Goal: Book appointment/travel/reservation: Book appointment/travel/reservation

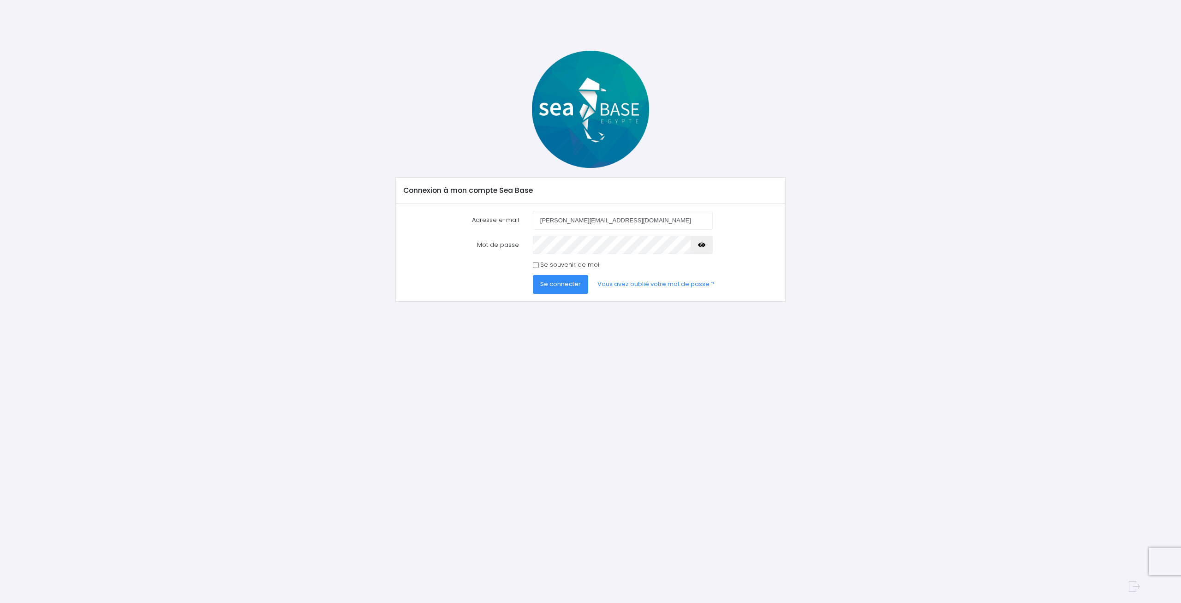
type input "[PERSON_NAME][EMAIL_ADDRESS][DOMAIN_NAME]"
click at [533, 275] on button "Se connecter" at bounding box center [560, 284] width 55 height 18
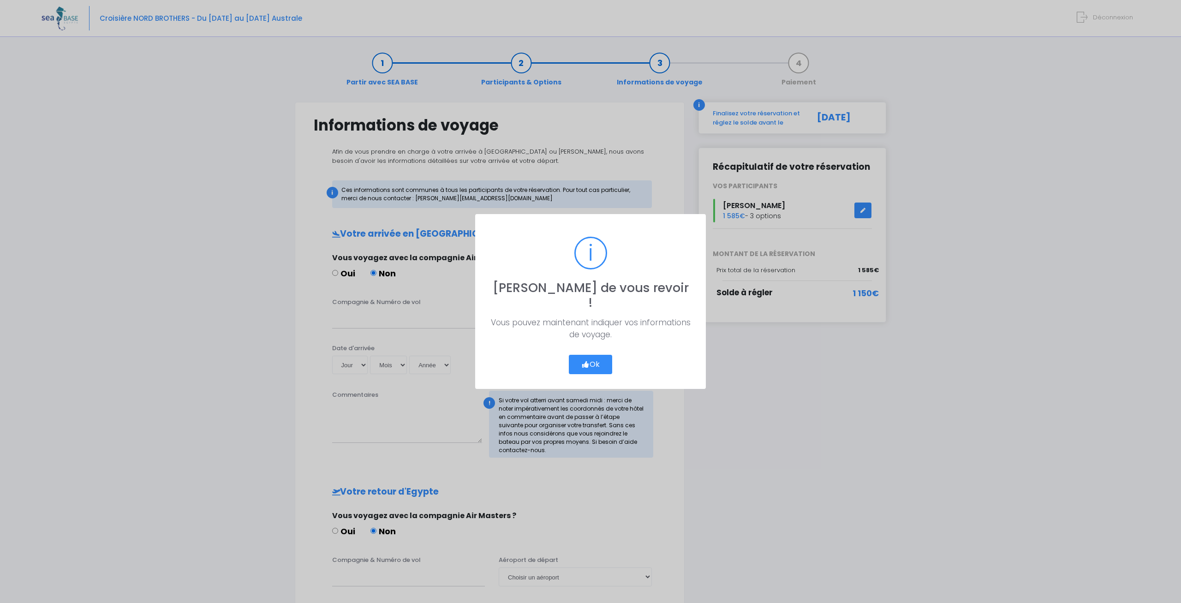
click at [276, 367] on div "? ! i Ravi de vous revoir ! × Vous pouvez maintenant indiquer vos informations …" at bounding box center [590, 301] width 1181 height 603
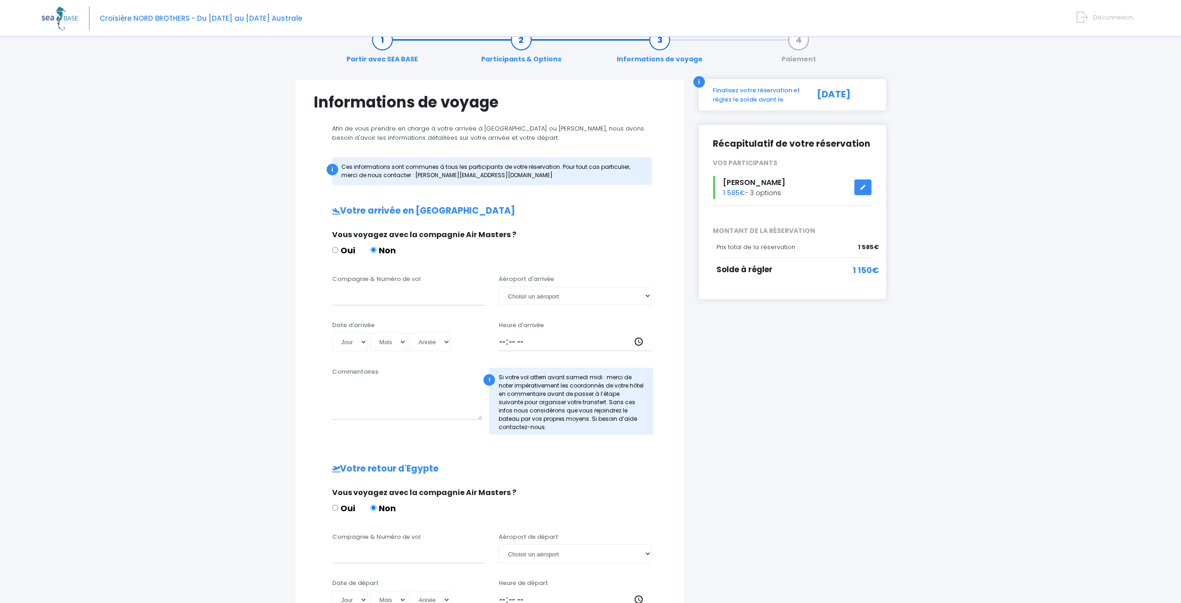
scroll to position [47, 0]
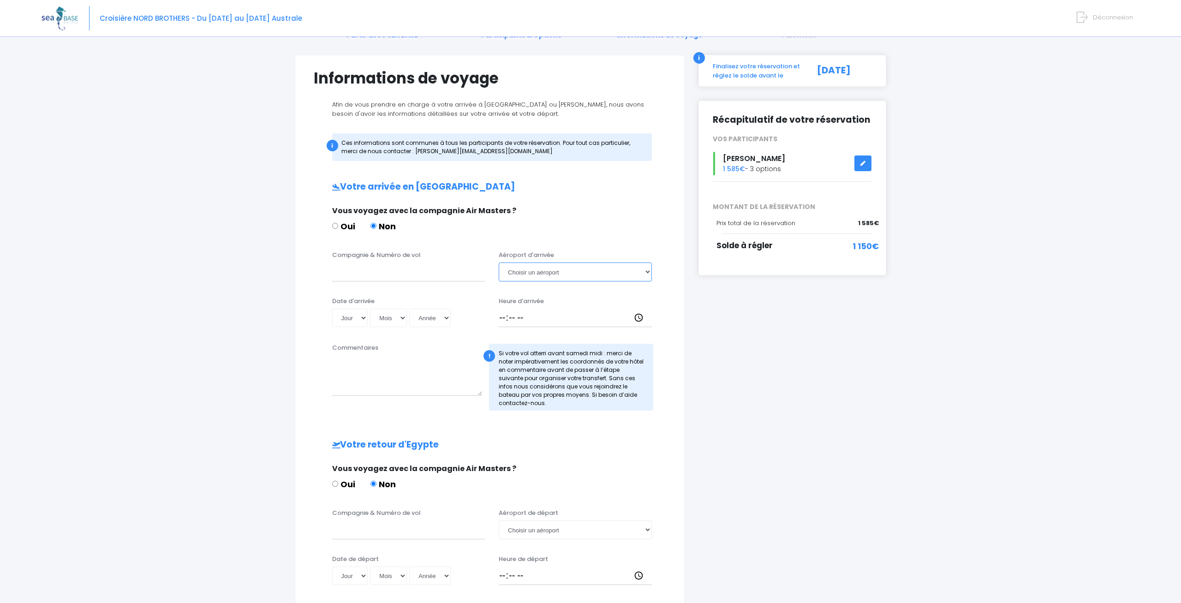
click at [499, 262] on select "Choisir un aéroport Hurghada Marsa Alam" at bounding box center [575, 271] width 153 height 18
click at [606, 267] on select "Choisir un aéroport Hurghada Marsa Alam" at bounding box center [575, 271] width 153 height 18
click at [747, 389] on div "i Finalisez votre réservation et réglez le solde avant le 04/08/2026 Récapitula…" at bounding box center [793, 369] width 202 height 628
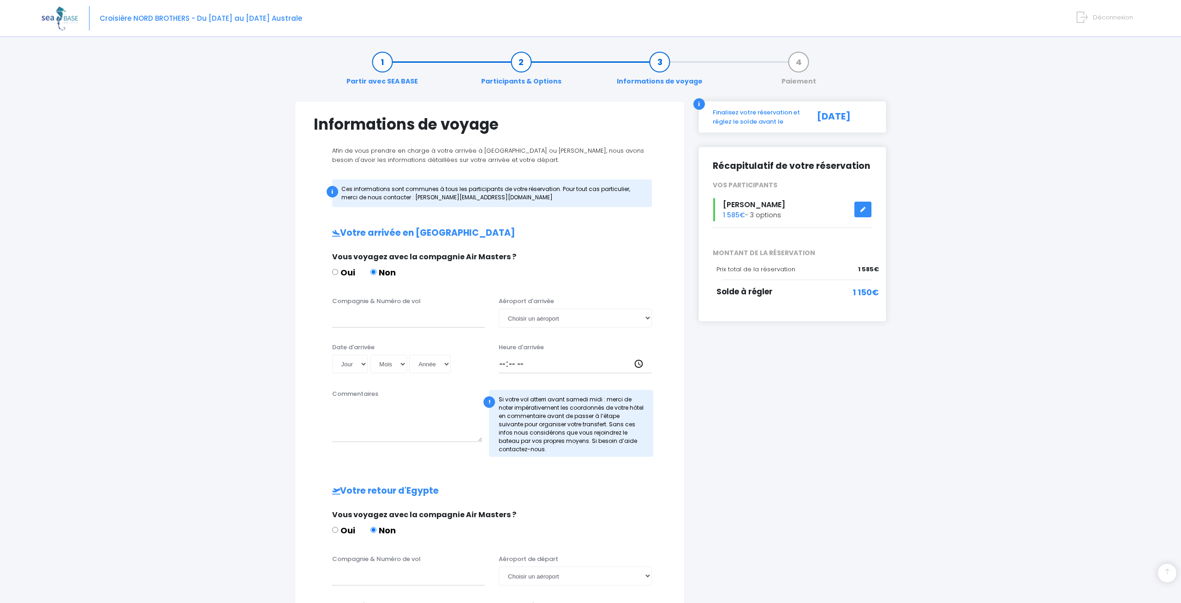
scroll to position [0, 0]
click at [531, 62] on link "Participants & Options" at bounding box center [521, 72] width 89 height 29
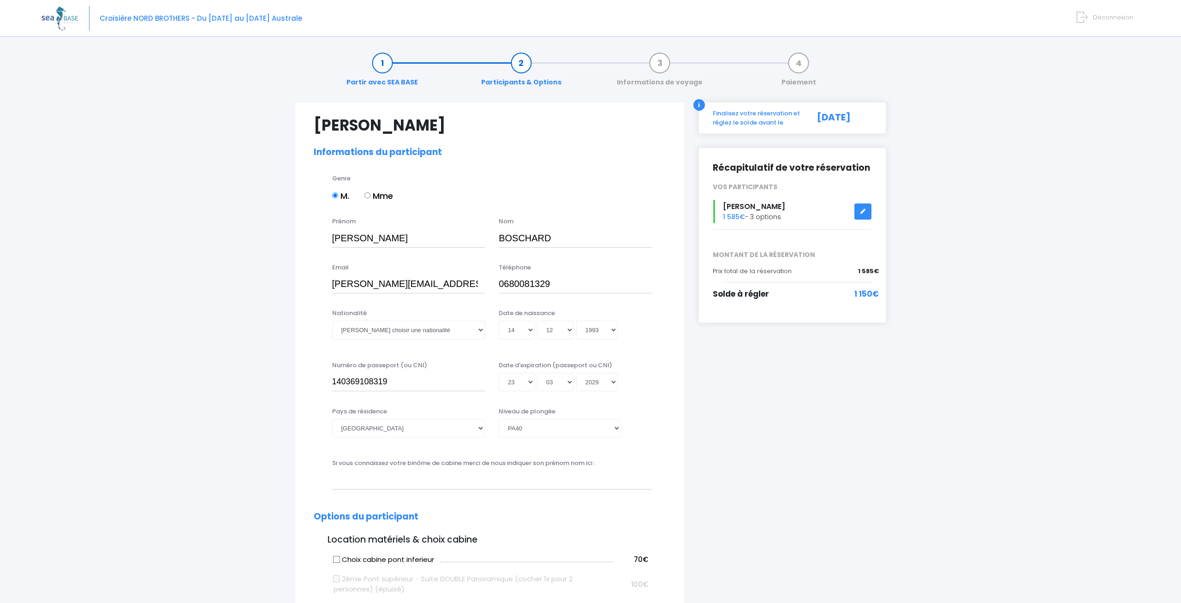
select select "PA40"
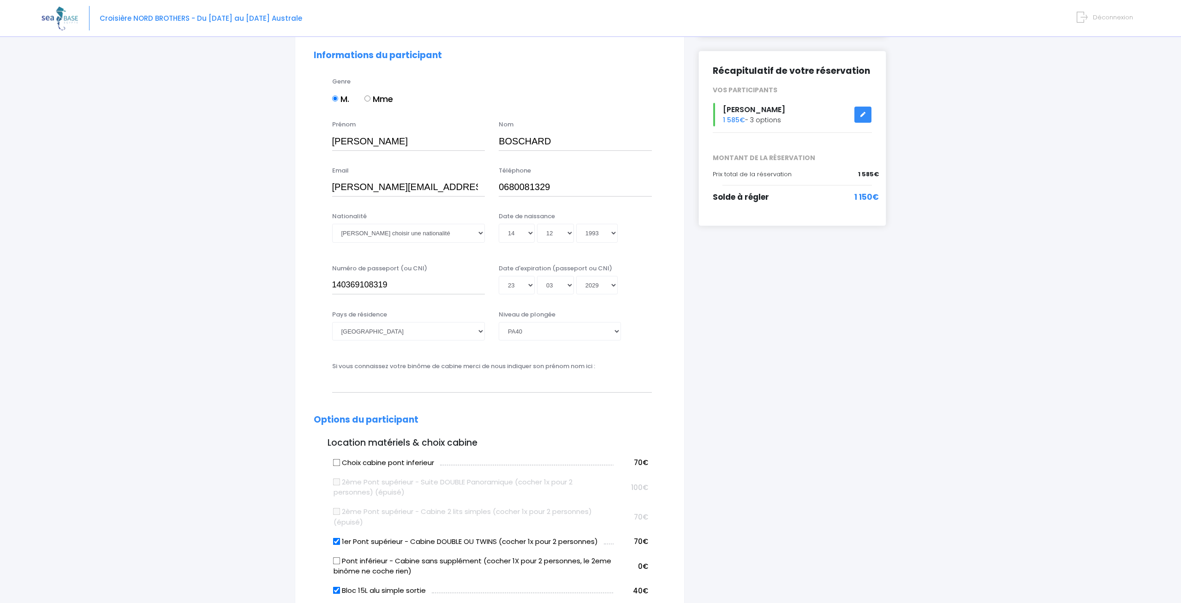
scroll to position [94, 0]
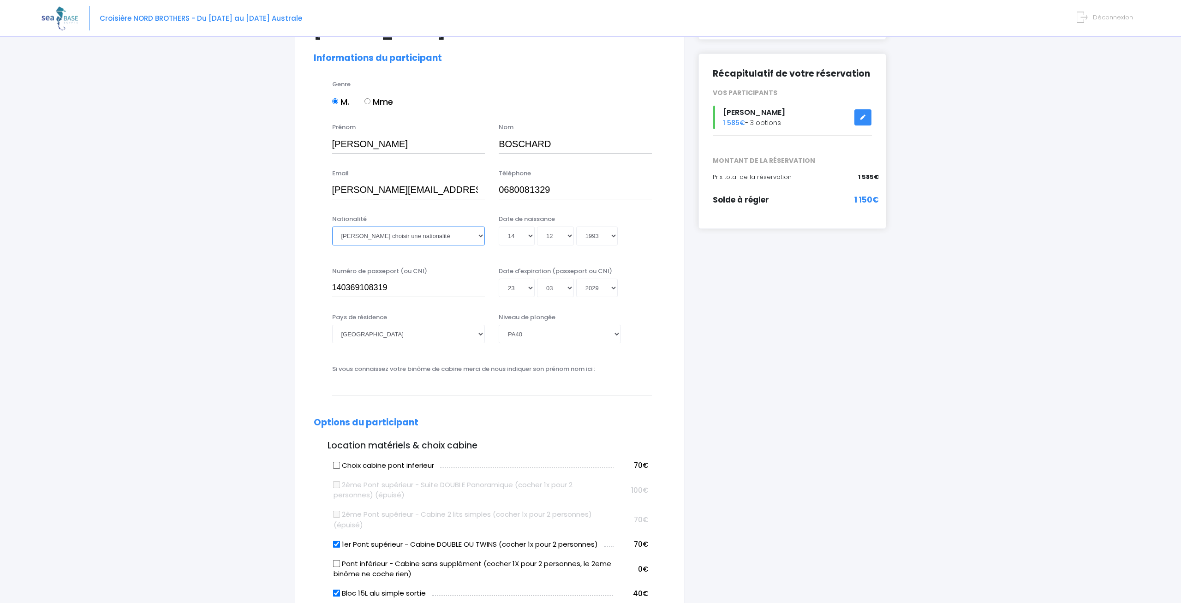
click at [332, 227] on select "Veuillez choisir une nationalité Afghane Albanaise Algerienne Allemande America…" at bounding box center [408, 236] width 153 height 18
select select "Française"
click option "Française" at bounding box center [0, 0] width 0 height 0
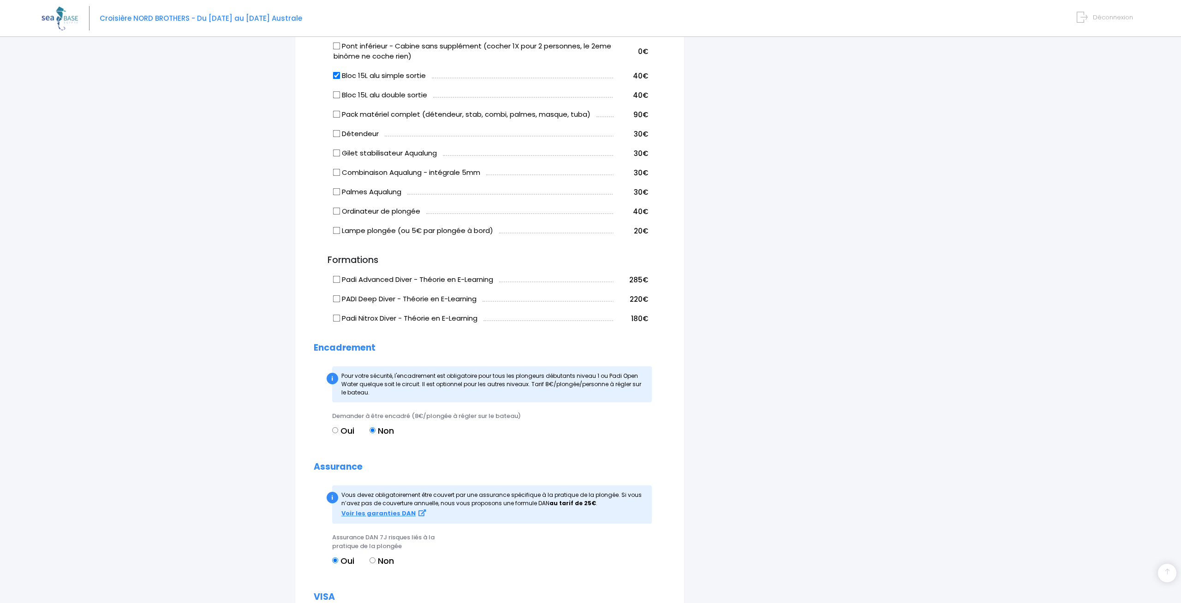
scroll to position [831, 0]
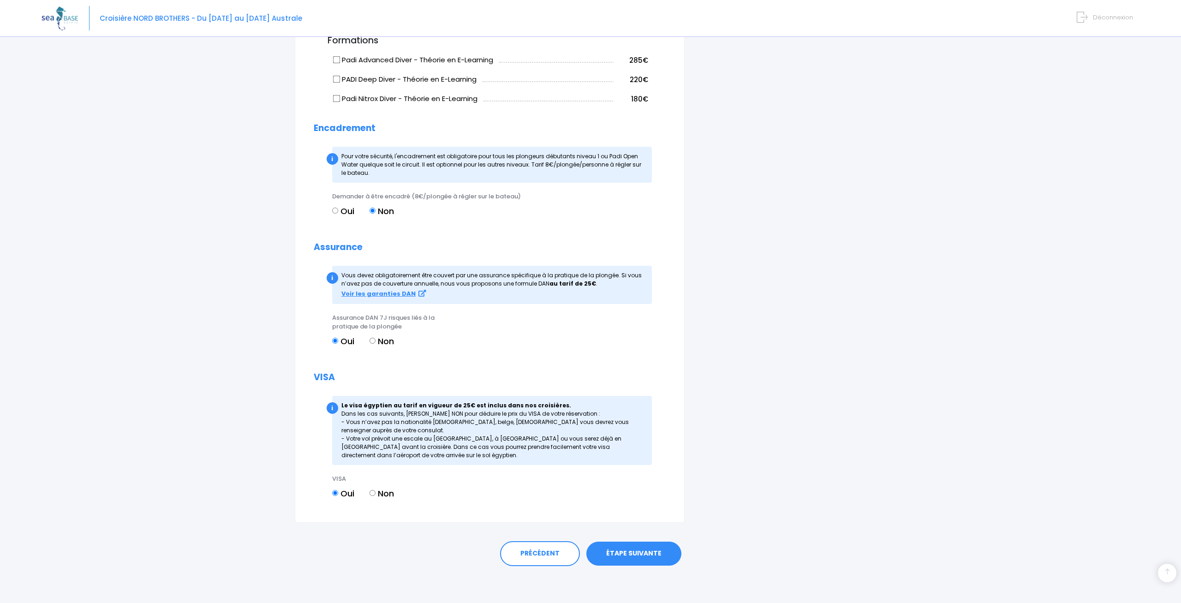
click at [648, 543] on link "ÉTAPE SUIVANTE" at bounding box center [633, 554] width 95 height 24
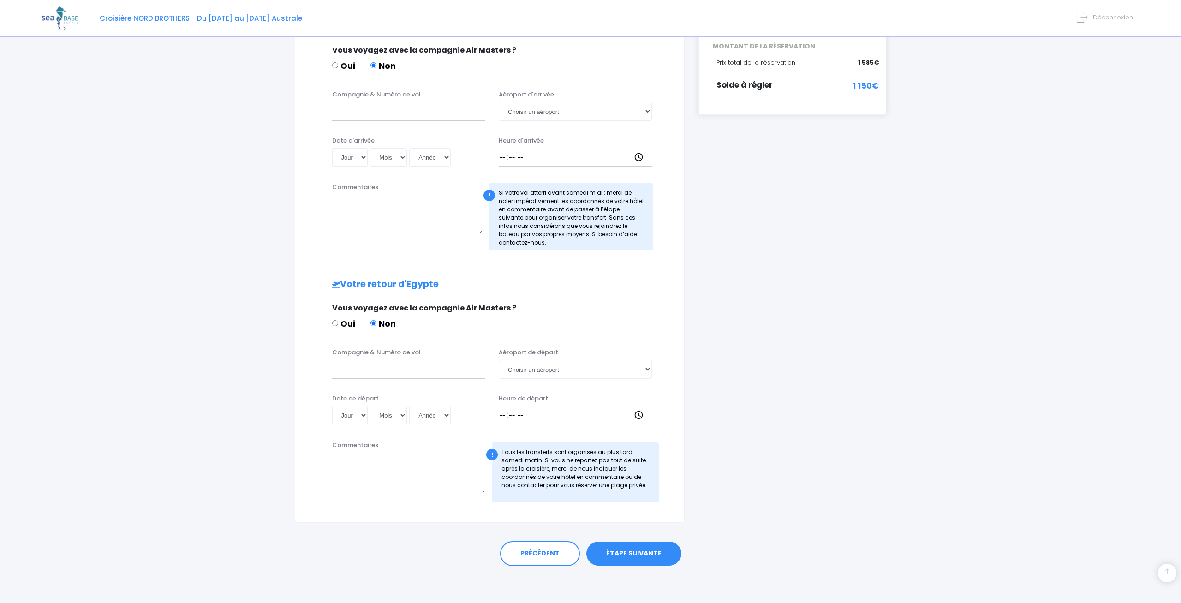
click at [655, 562] on link "ÉTAPE SUIVANTE" at bounding box center [633, 554] width 95 height 24
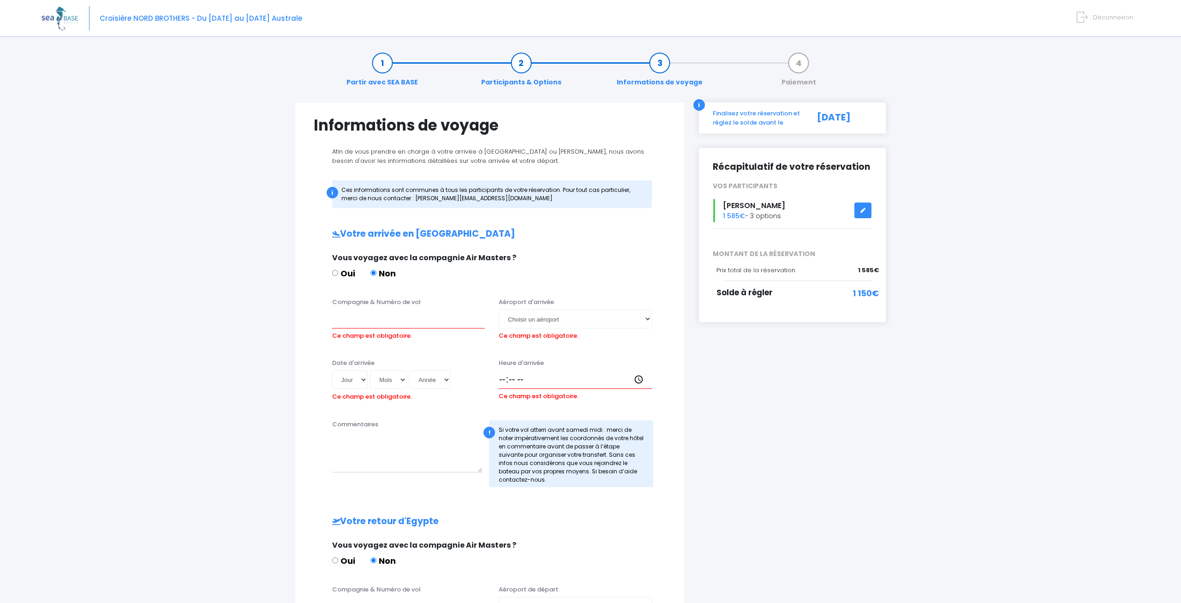
click at [520, 64] on link "Participants & Options" at bounding box center [521, 72] width 89 height 29
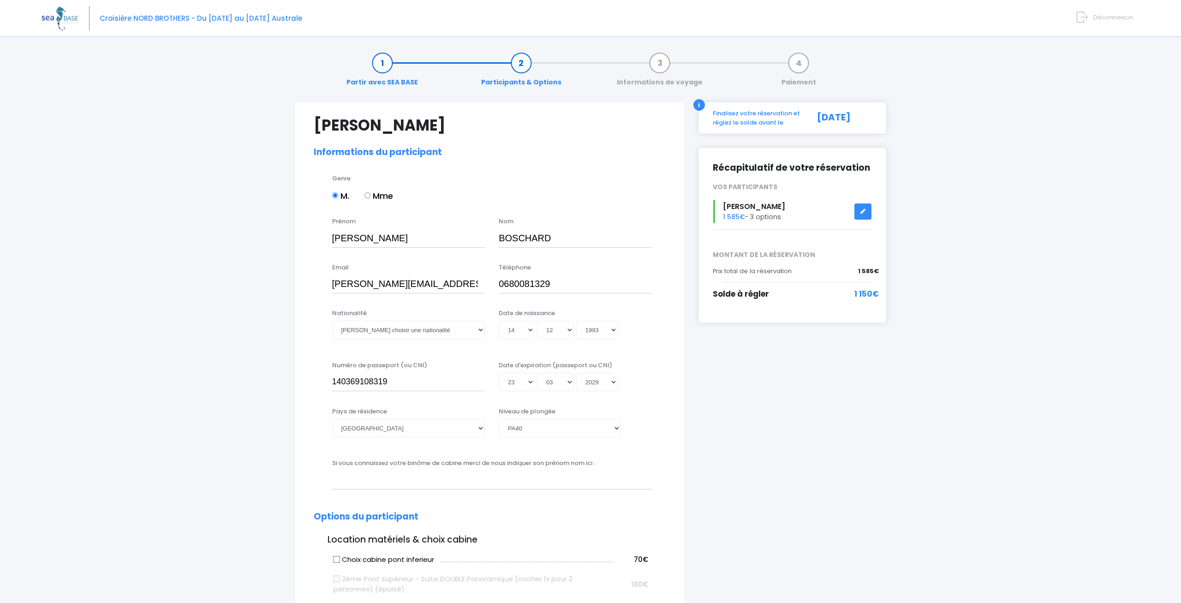
select select "PA40"
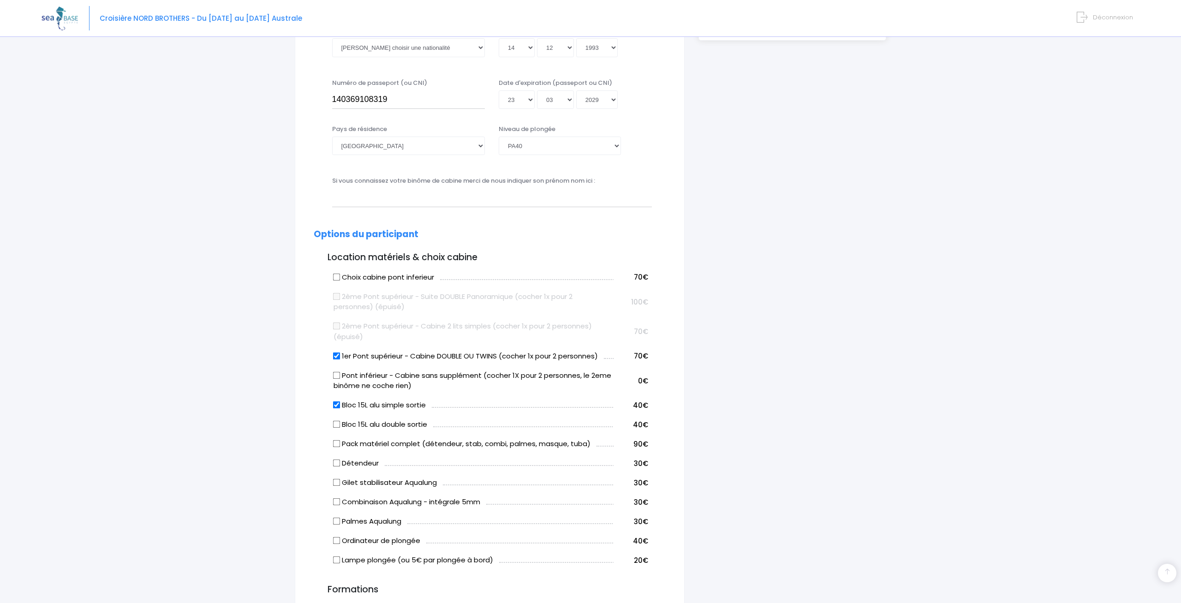
scroll to position [518, 0]
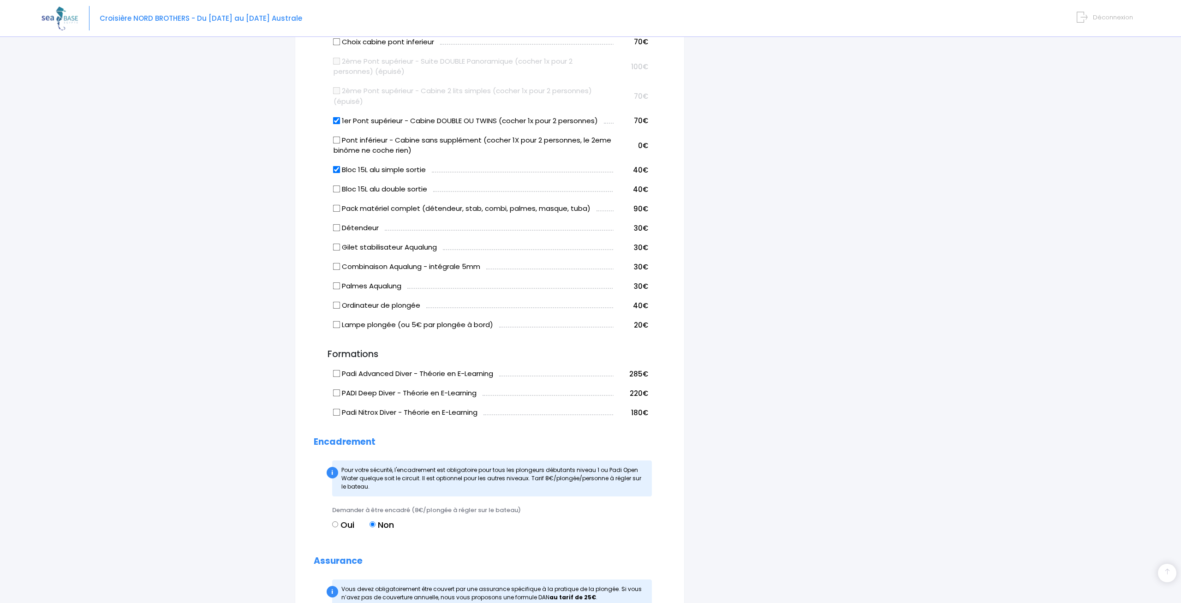
click at [337, 206] on input "Pack matériel complet (détendeur, stab, combi, palmes, masque, tuba)" at bounding box center [336, 208] width 7 height 7
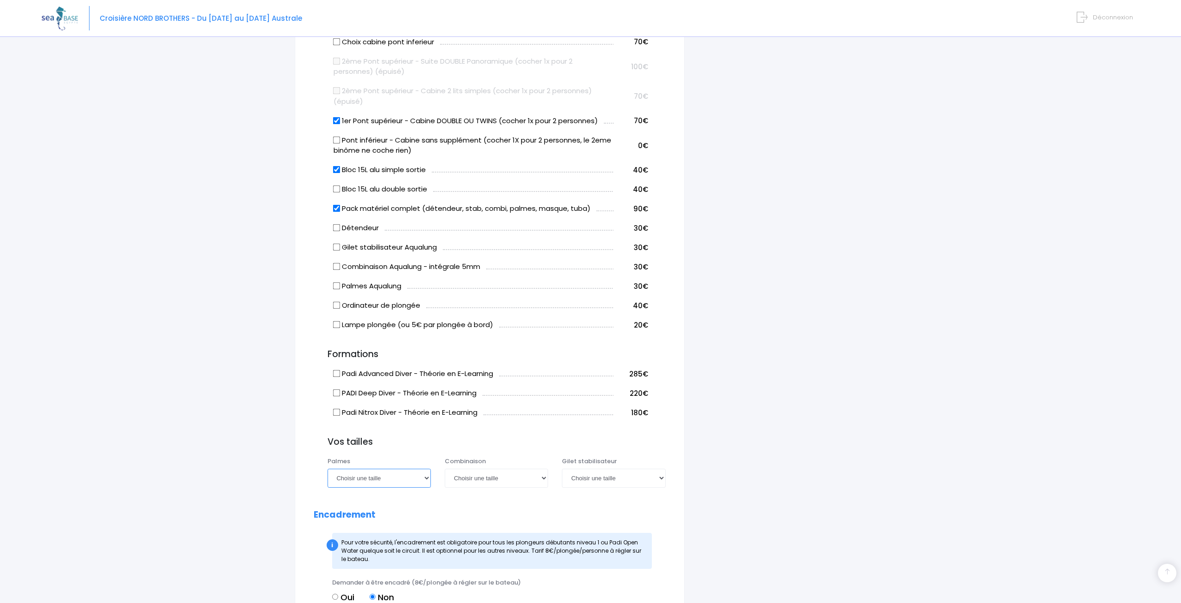
click at [328, 469] on select "Choisir une taille 36/37 38/39 40/41 42/43 44/45 46/47" at bounding box center [379, 478] width 103 height 18
click at [345, 480] on select "Choisir une taille 36/37 38/39 40/41 42/43 44/45 46/47" at bounding box center [379, 478] width 103 height 18
click at [337, 208] on input "Pack matériel complet (détendeur, stab, combi, palmes, masque, tuba)" at bounding box center [336, 208] width 7 height 7
checkbox input "false"
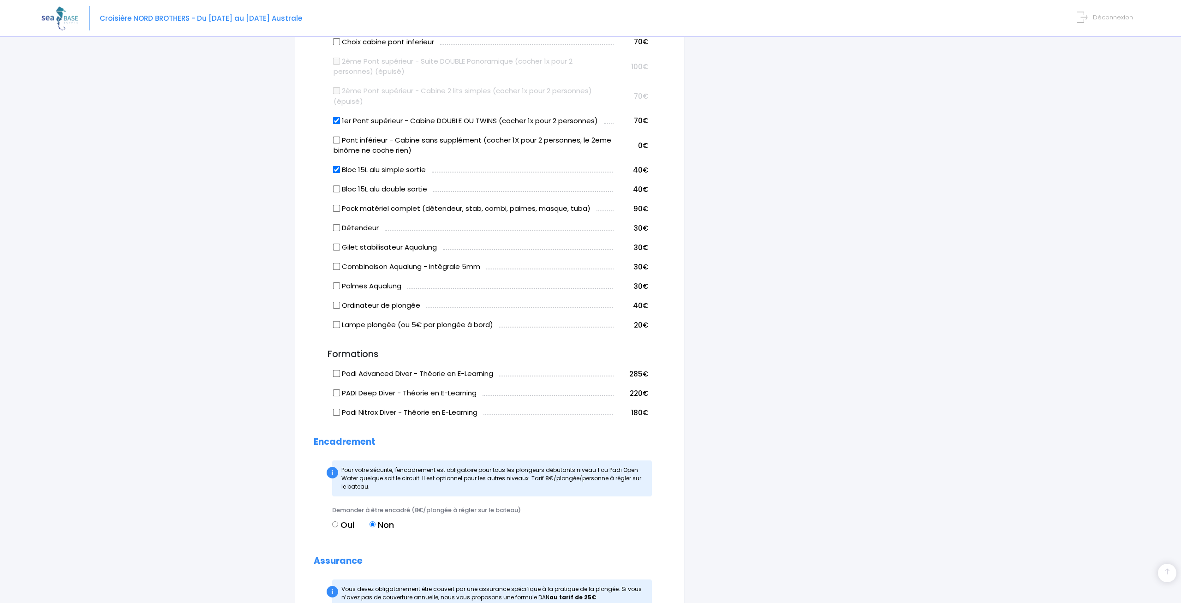
click at [338, 227] on input "Détendeur" at bounding box center [336, 227] width 7 height 7
checkbox input "false"
click at [338, 247] on input "Gilet stabilisateur Aqualung" at bounding box center [336, 247] width 7 height 7
checkbox input "true"
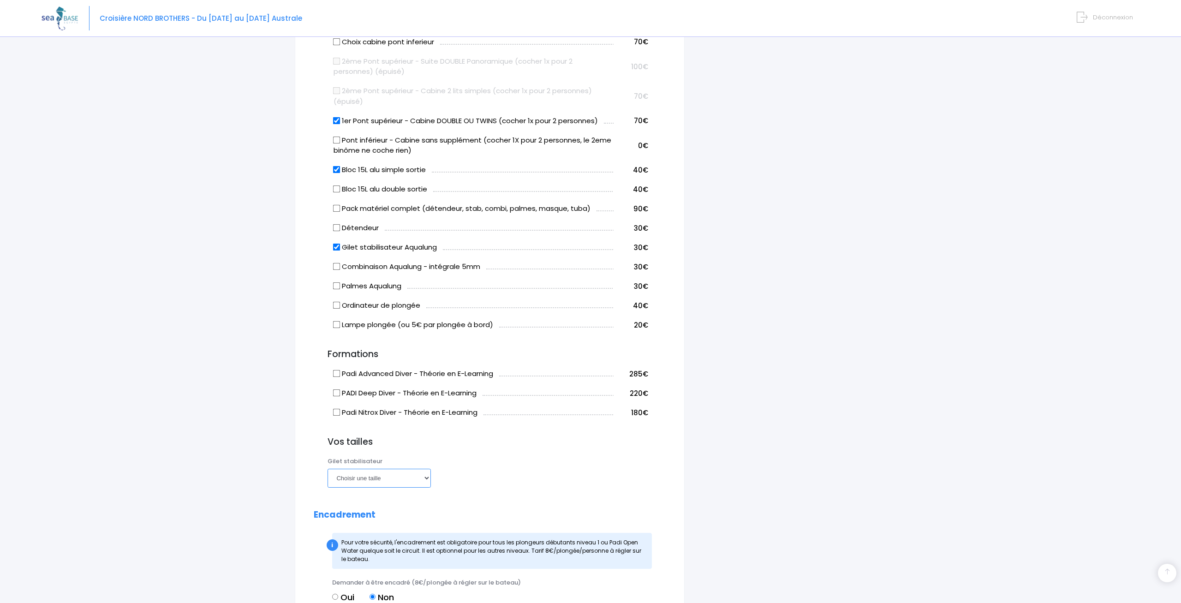
click at [328, 469] on select "Choisir une taille XXS XS S M ML L XL XXL" at bounding box center [379, 478] width 103 height 18
click at [376, 478] on select "Choisir une taille XXS XS S M ML L XL XXL" at bounding box center [379, 478] width 103 height 18
click at [338, 268] on input "Combinaison Aqualung - intégrale 5mm" at bounding box center [336, 266] width 7 height 7
checkbox input "true"
click at [338, 292] on td "Palmes Aqualung" at bounding box center [472, 284] width 282 height 19
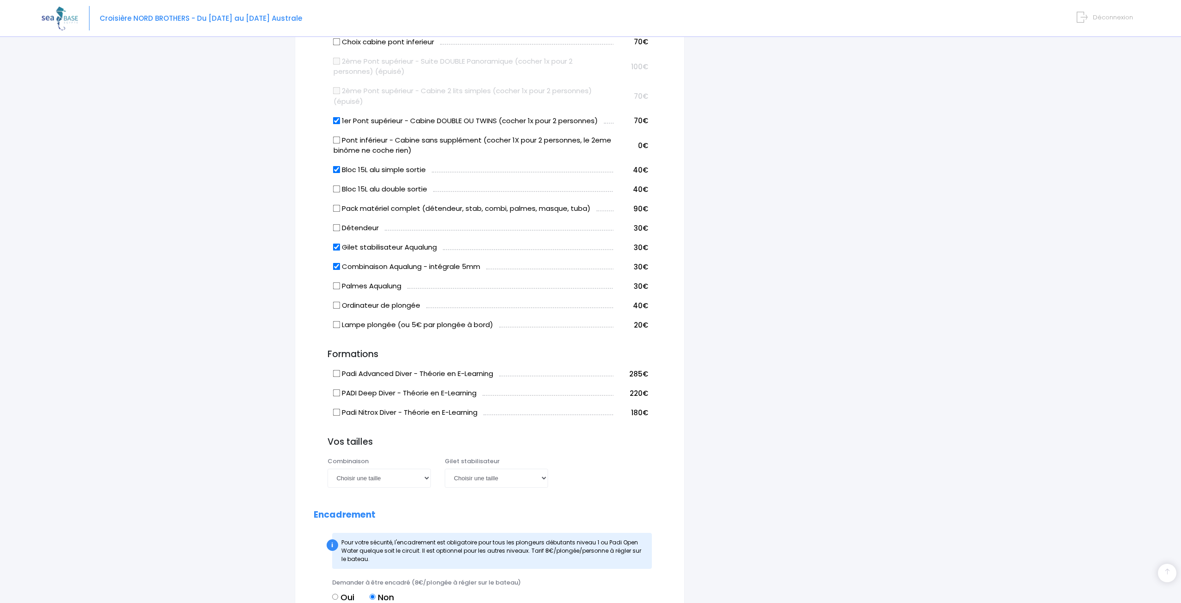
click at [334, 287] on input "Palmes Aqualung" at bounding box center [336, 285] width 7 height 7
checkbox input "false"
click at [334, 268] on input "Combinaison Aqualung - intégrale 5mm" at bounding box center [336, 266] width 7 height 7
checkbox input "false"
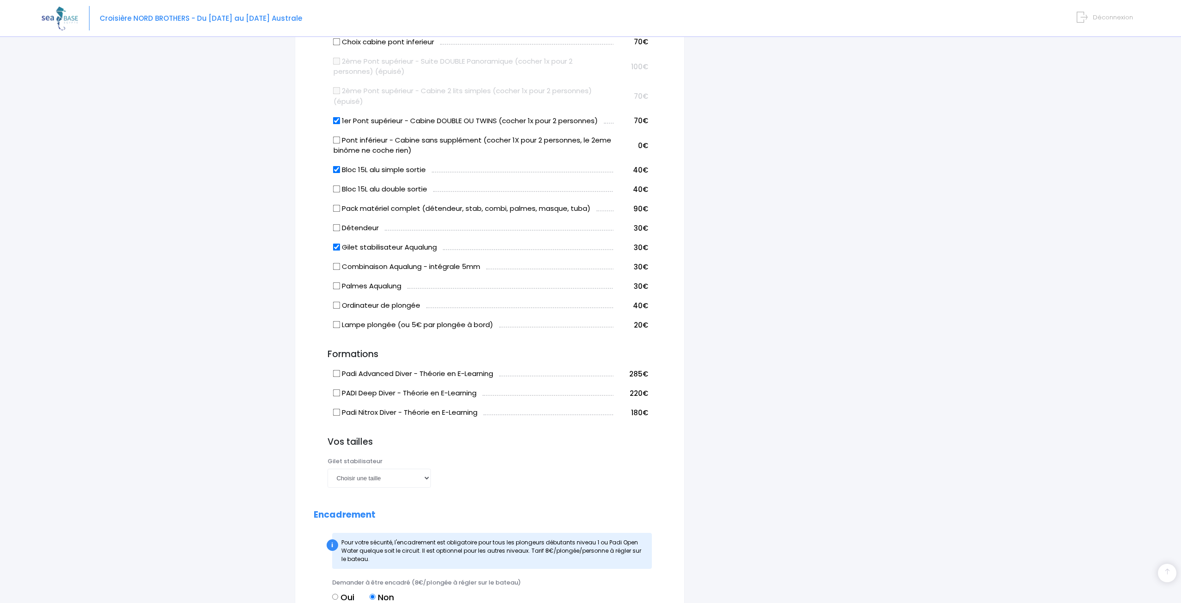
click at [340, 246] on input "Gilet stabilisateur Aqualung" at bounding box center [336, 247] width 7 height 7
checkbox input "false"
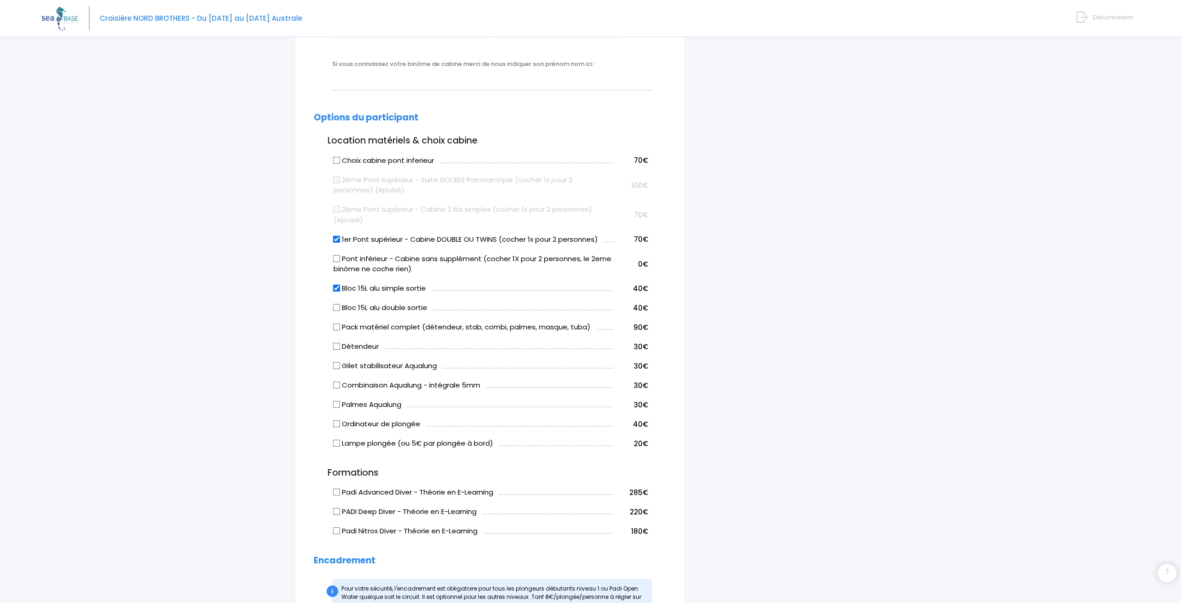
scroll to position [376, 0]
